Goal: Entertainment & Leisure: Consume media (video, audio)

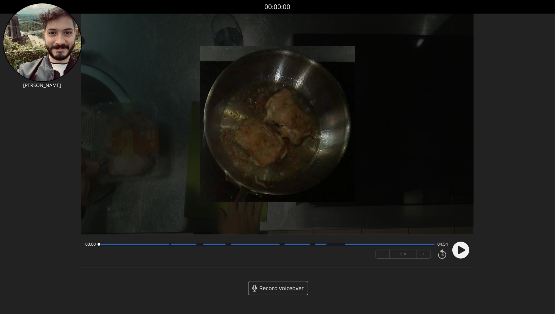
click at [457, 249] on circle at bounding box center [460, 250] width 17 height 17
click at [429, 254] on button "+" at bounding box center [424, 254] width 14 height 8
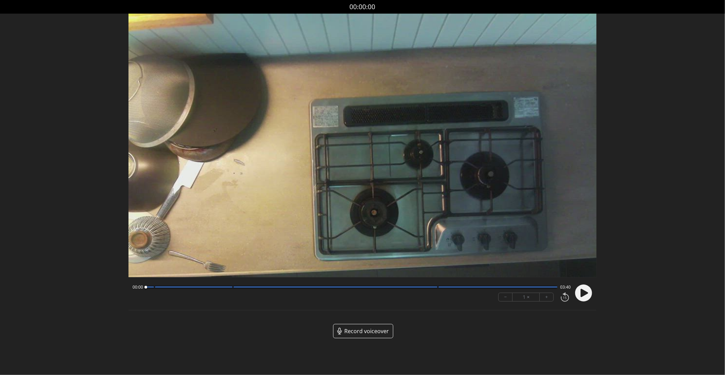
click at [587, 293] on icon at bounding box center [584, 293] width 7 height 8
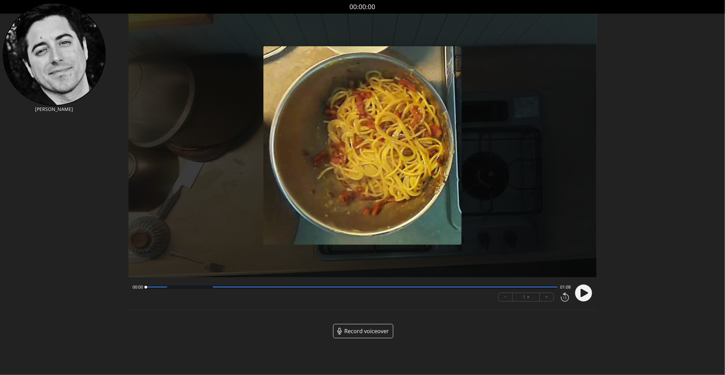
click at [583, 291] on icon at bounding box center [584, 293] width 7 height 8
click at [548, 296] on button "+" at bounding box center [547, 297] width 14 height 8
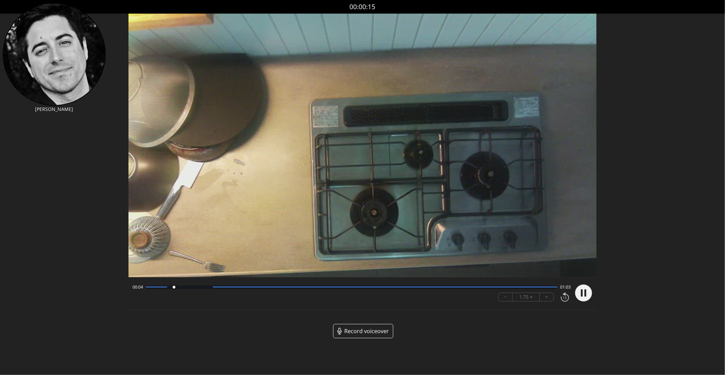
click at [547, 296] on button "+" at bounding box center [547, 297] width 14 height 8
click at [540, 293] on button "+" at bounding box center [547, 297] width 14 height 8
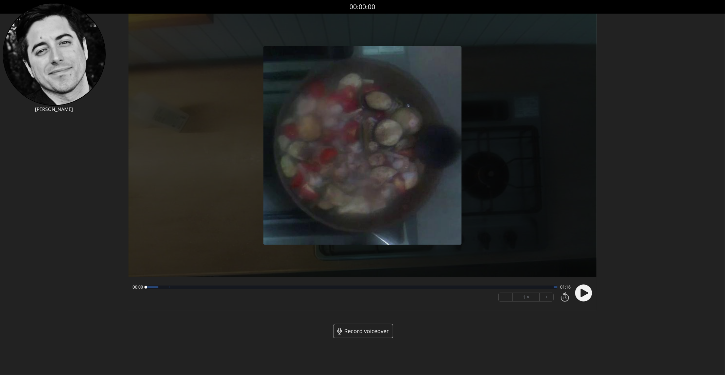
click at [581, 289] on circle at bounding box center [583, 292] width 17 height 17
click at [545, 294] on button "+" at bounding box center [547, 297] width 14 height 8
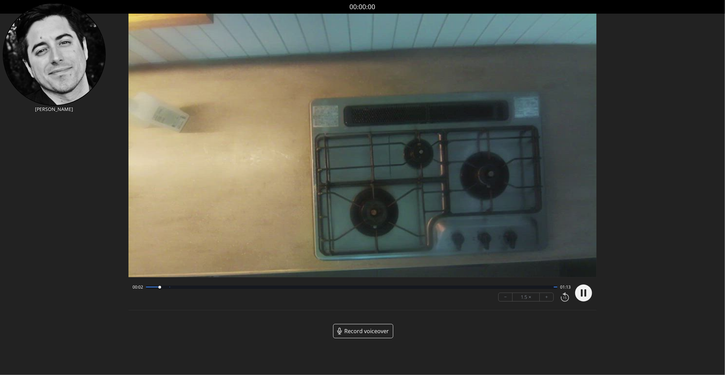
click at [545, 294] on button "+" at bounding box center [547, 297] width 14 height 8
click at [153, 288] on div at bounding box center [352, 286] width 412 height 3
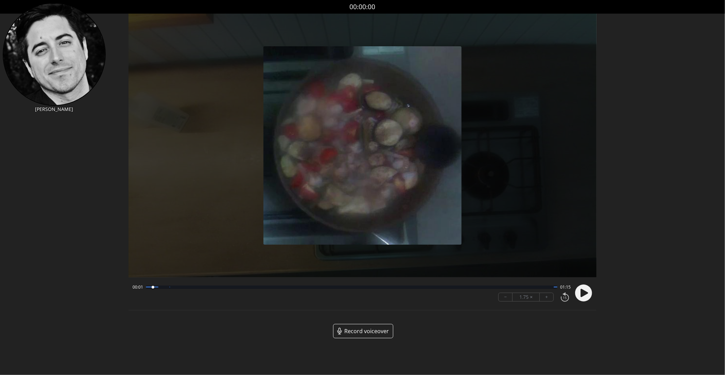
click at [584, 300] on circle at bounding box center [583, 292] width 17 height 17
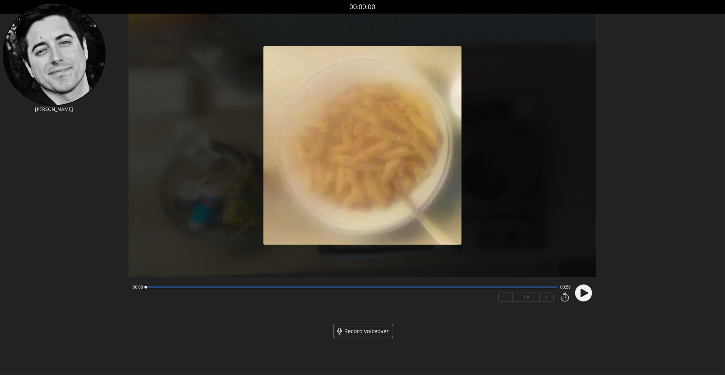
click at [592, 294] on circle at bounding box center [583, 292] width 17 height 17
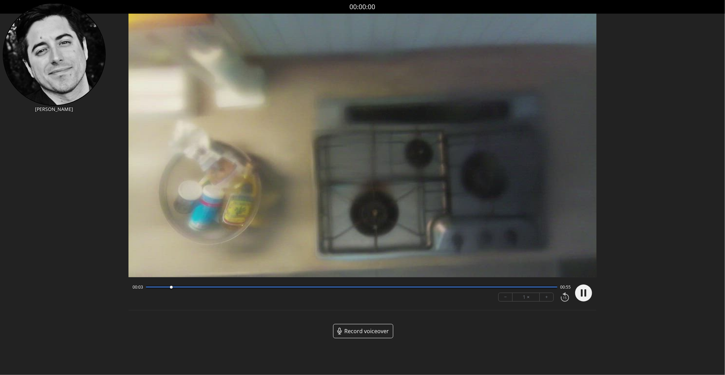
click at [540, 302] on div "− 1 × +" at bounding box center [533, 297] width 75 height 14
click at [546, 302] on div "− 1 × +" at bounding box center [533, 297] width 75 height 14
click at [545, 292] on div "− 1 × +" at bounding box center [533, 297] width 75 height 14
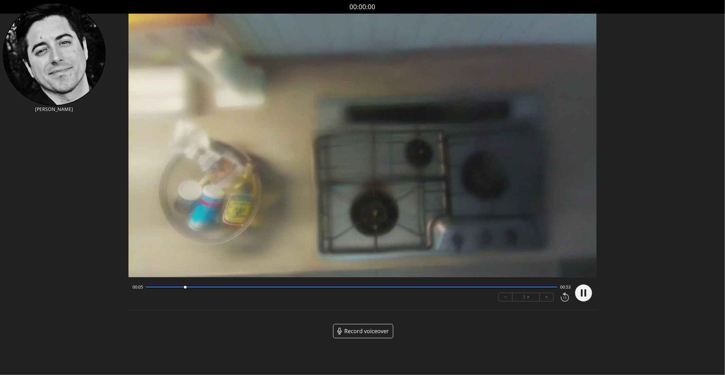
click at [544, 298] on button "+" at bounding box center [547, 297] width 14 height 8
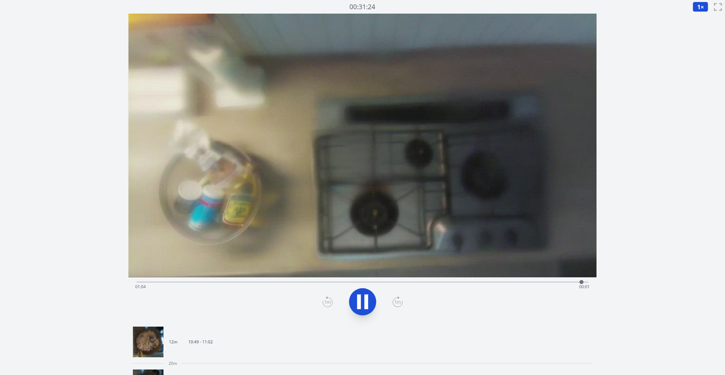
click at [542, 280] on div "Time elapsed: 01:04 Time remaining: 00:01" at bounding box center [363, 281] width 452 height 8
click at [697, 5] on button "1 ×" at bounding box center [701, 7] width 16 height 10
click at [706, 21] on li "0.25×" at bounding box center [702, 16] width 19 height 11
click at [490, 281] on div "Time elapsed: 01:02 Time remaining: 00:04" at bounding box center [362, 286] width 455 height 11
click at [426, 283] on div "Time elapsed: 00:51 Time remaining: 00:15" at bounding box center [362, 286] width 455 height 11
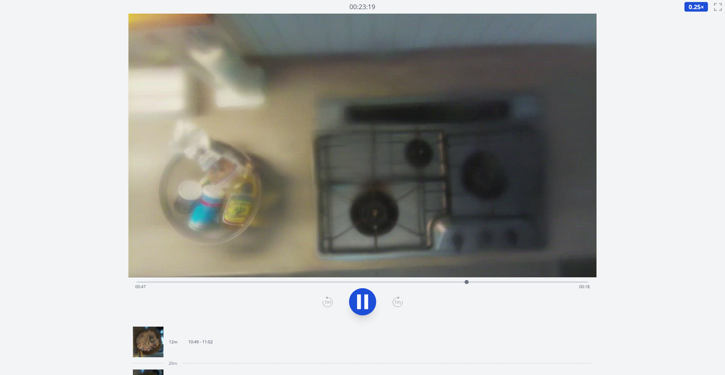
click at [391, 278] on div "Time elapsed: 00:47 Time remaining: 00:18" at bounding box center [363, 281] width 452 height 8
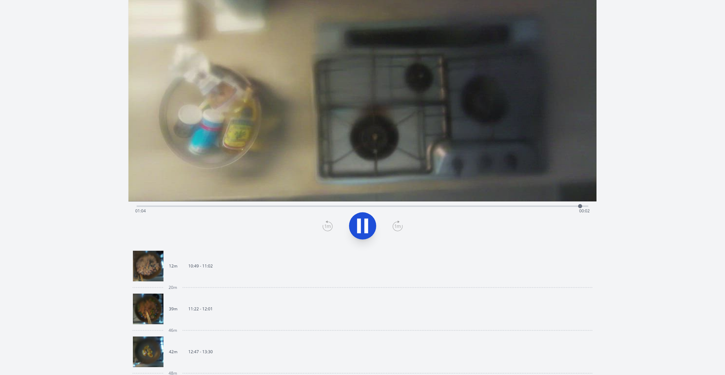
scroll to position [98, 0]
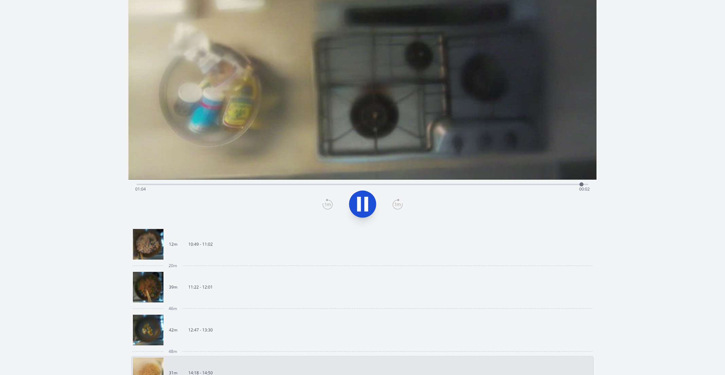
click at [352, 292] on link "39m 11:22 - 12:01" at bounding box center [360, 287] width 454 height 31
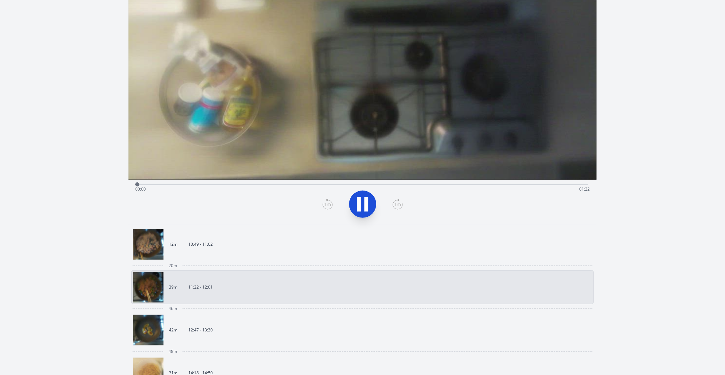
click at [330, 341] on link "42m 12:47 - 13:30" at bounding box center [360, 329] width 454 height 31
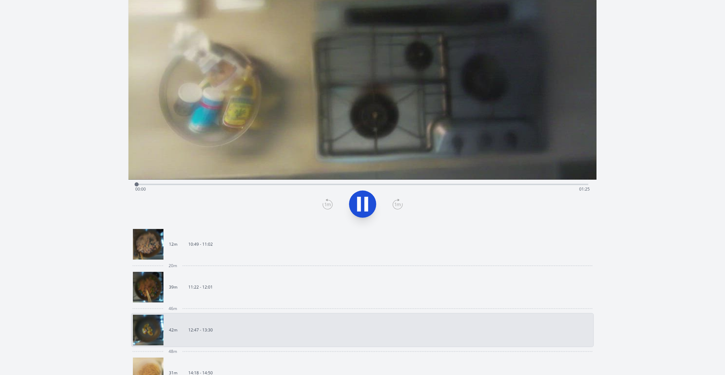
click at [280, 256] on link "12m 10:49 - 11:02" at bounding box center [360, 244] width 454 height 31
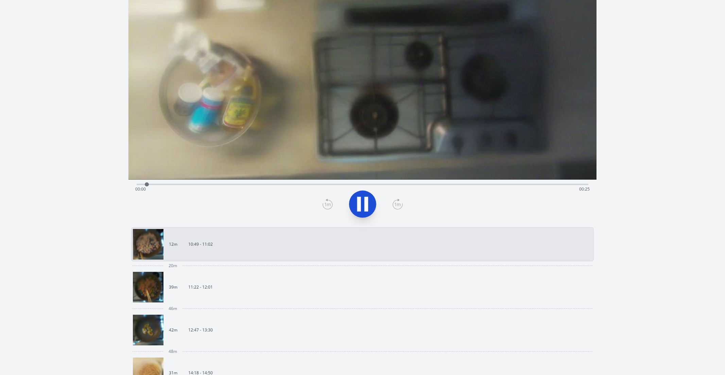
click at [313, 178] on video at bounding box center [363, 47] width 468 height 263
click at [261, 184] on div "Time elapsed: 00:02 Time remaining: 00:23" at bounding box center [362, 189] width 455 height 11
